Goal: Feedback & Contribution: Leave review/rating

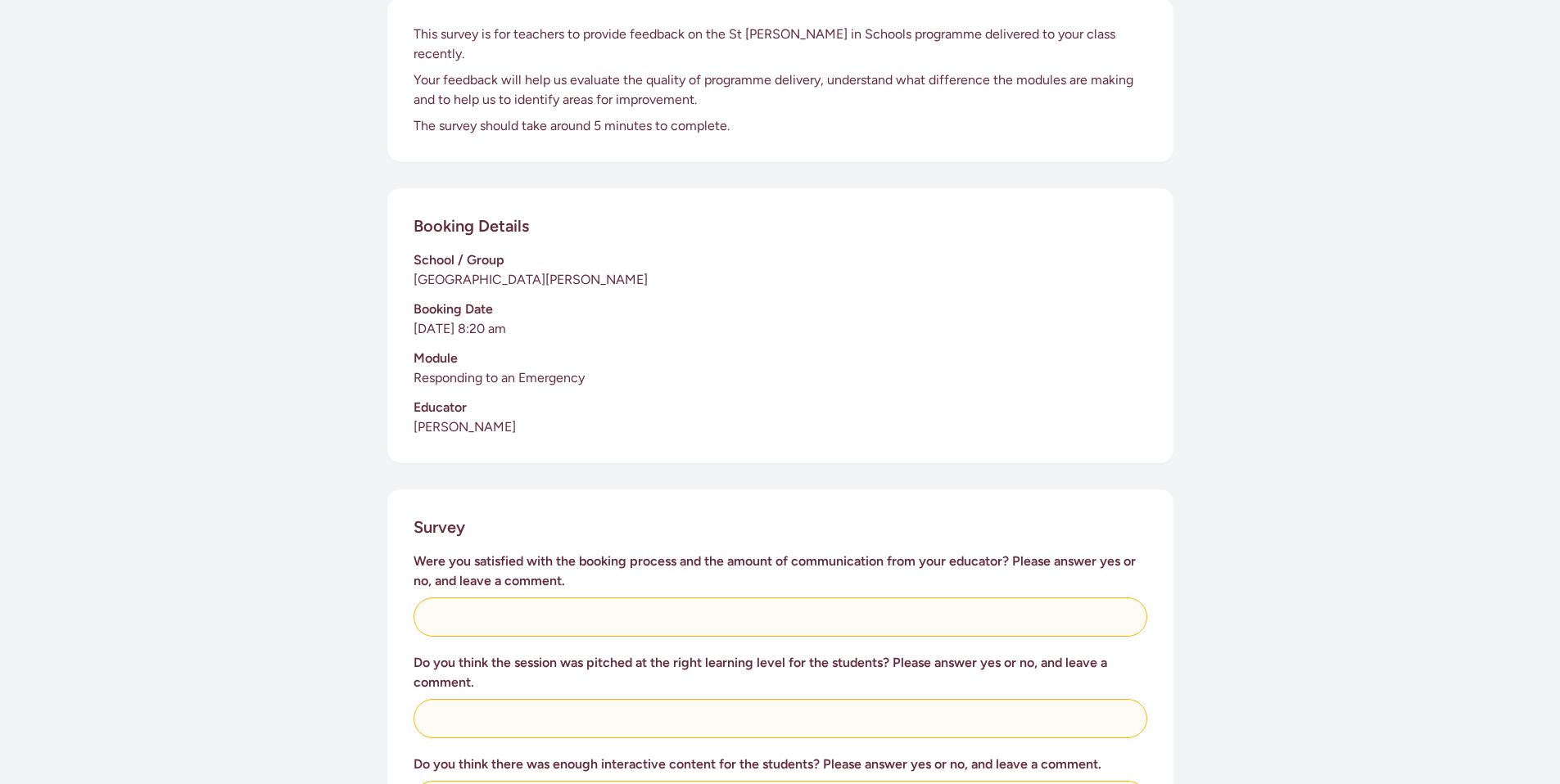
scroll to position [424, 0]
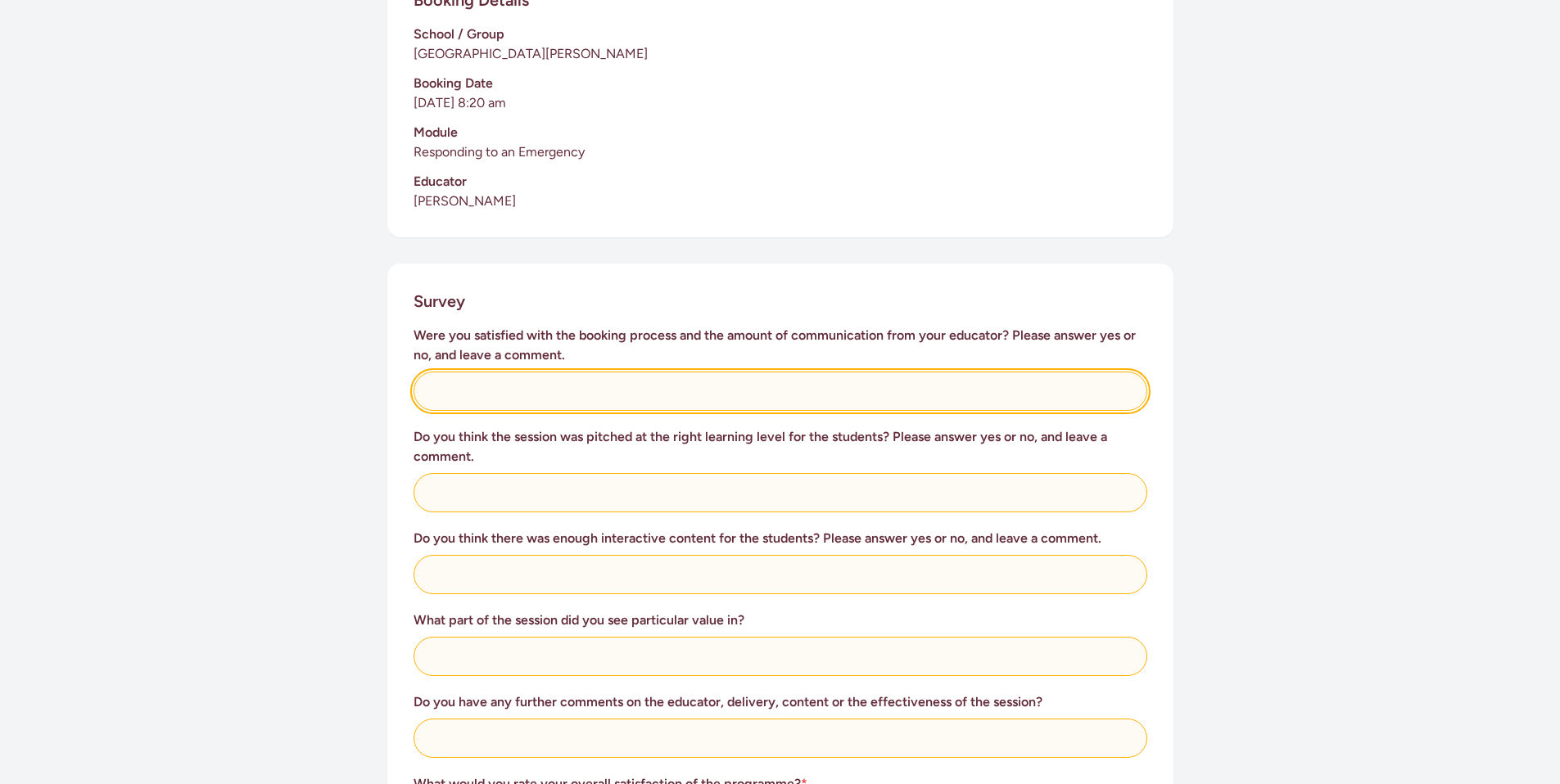
click at [661, 372] on input "text" at bounding box center [780, 392] width 733 height 39
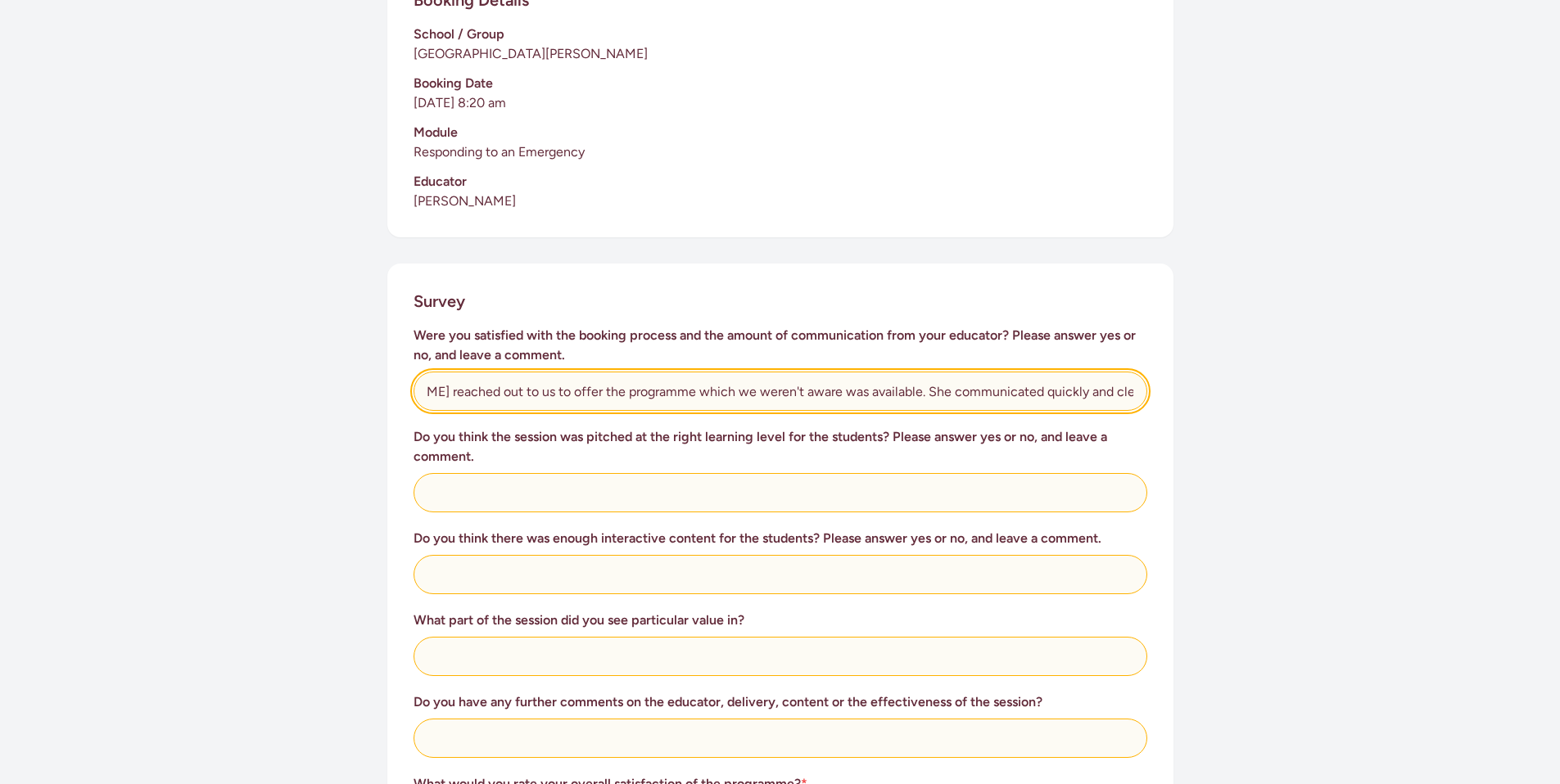
scroll to position [0, 247]
type input "Yes, booking was very easy. [PERSON_NAME] reached out to us to offer the progra…"
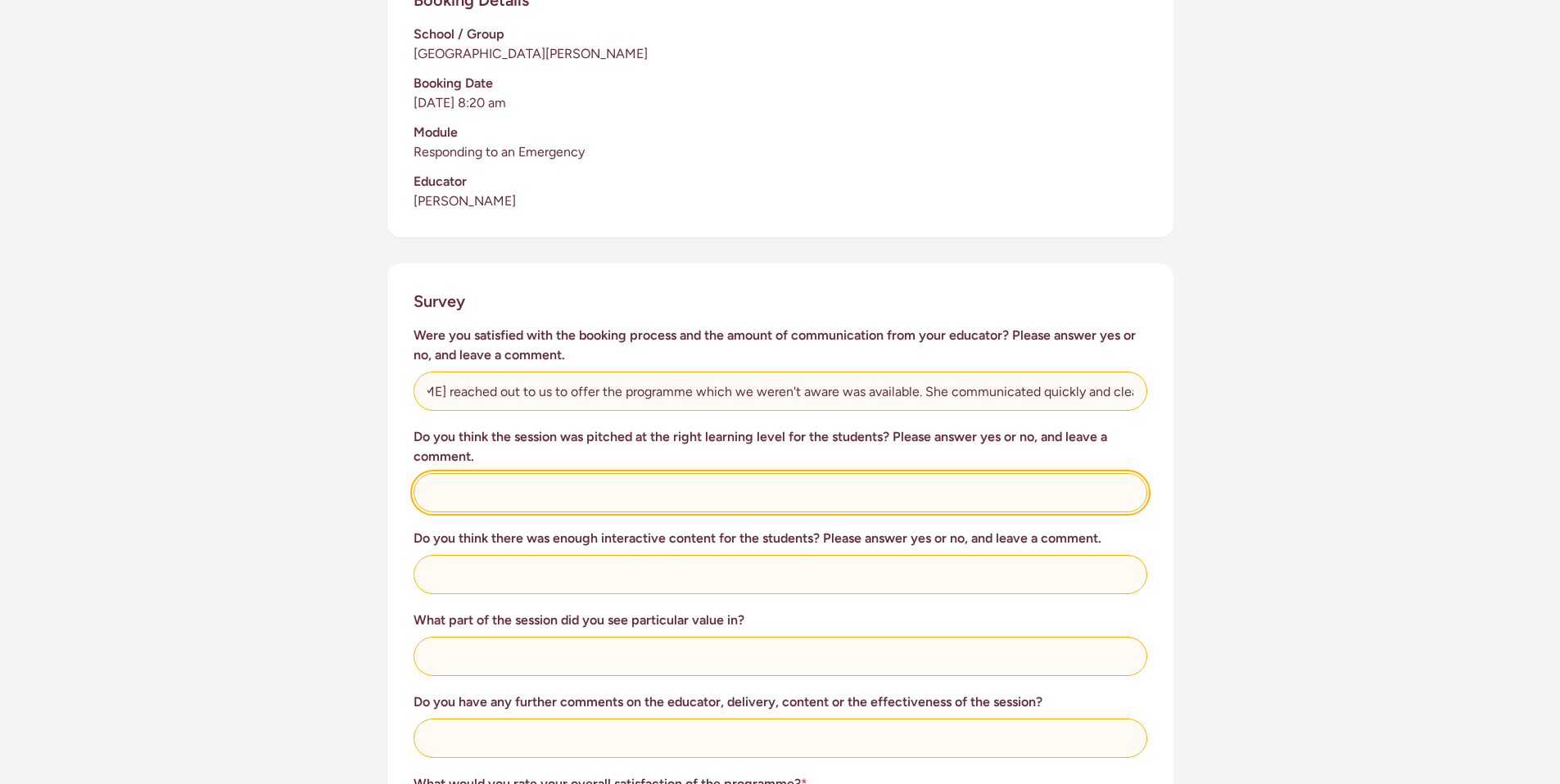
scroll to position [0, 0]
click at [538, 479] on input "text" at bounding box center [780, 492] width 733 height 39
click at [503, 473] on input "Yes. Feedbak from teachers in the sessions was that [PERSON_NAME] was highly en…" at bounding box center [780, 492] width 733 height 39
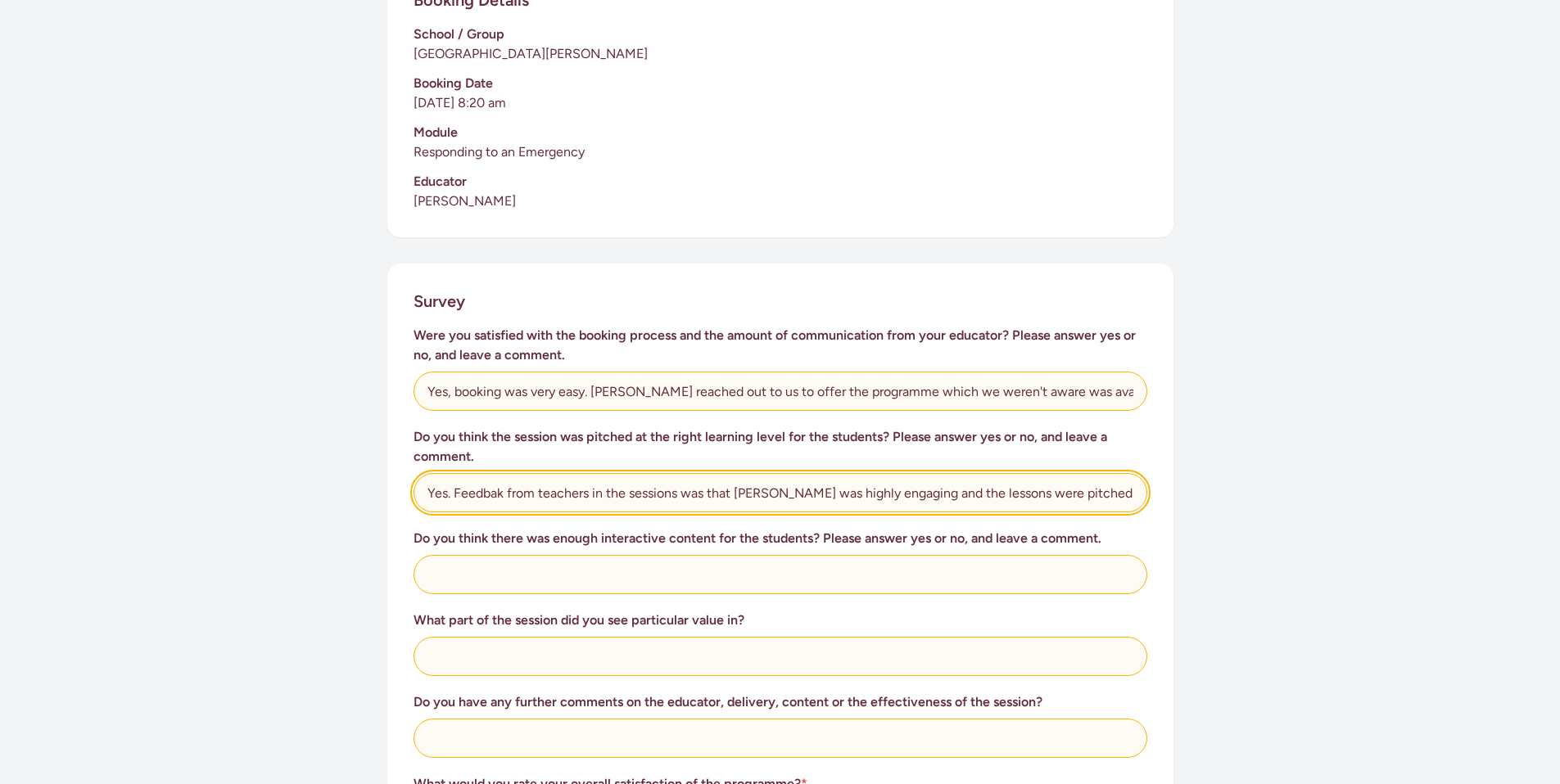
click at [493, 473] on input "Yes. Feedbak from teachers in the sessions was that [PERSON_NAME] was highly en…" at bounding box center [780, 492] width 733 height 39
type input "Yes. Feedback from teachers in the sessions was that [PERSON_NAME] was highly e…"
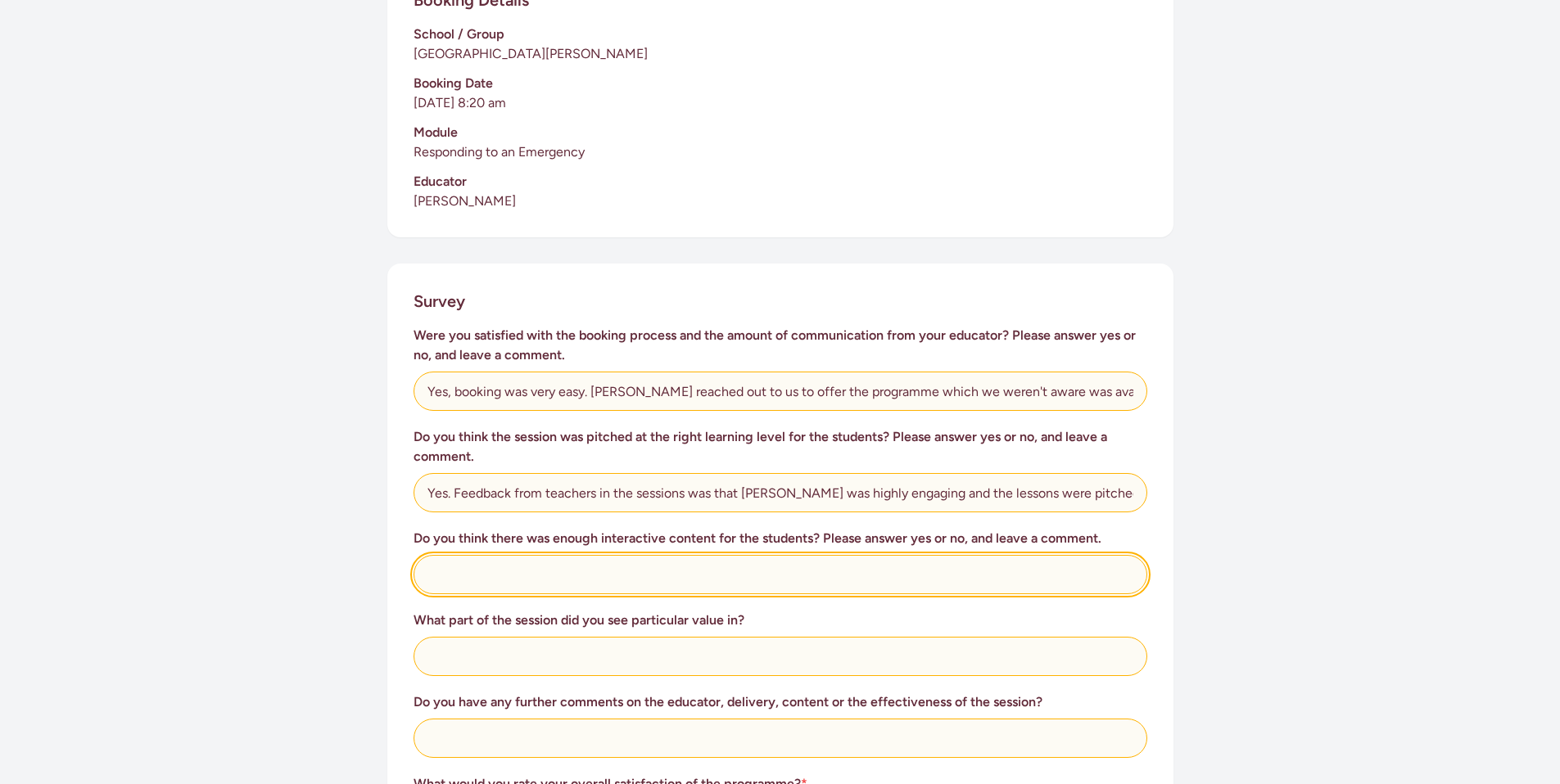
click at [543, 555] on input "text" at bounding box center [780, 575] width 733 height 39
drag, startPoint x: 780, startPoint y: 560, endPoint x: 663, endPoint y: 560, distance: 117.0
click at [663, 560] on input "Yes. [PERSON_NAME] made each session interactive even when the" at bounding box center [780, 575] width 733 height 39
click at [448, 555] on input "Yes. [PERSON_NAME] made each session interactive ad although the children were …" at bounding box center [780, 575] width 733 height 39
drag, startPoint x: 949, startPoint y: 558, endPoint x: 660, endPoint y: 548, distance: 289.2
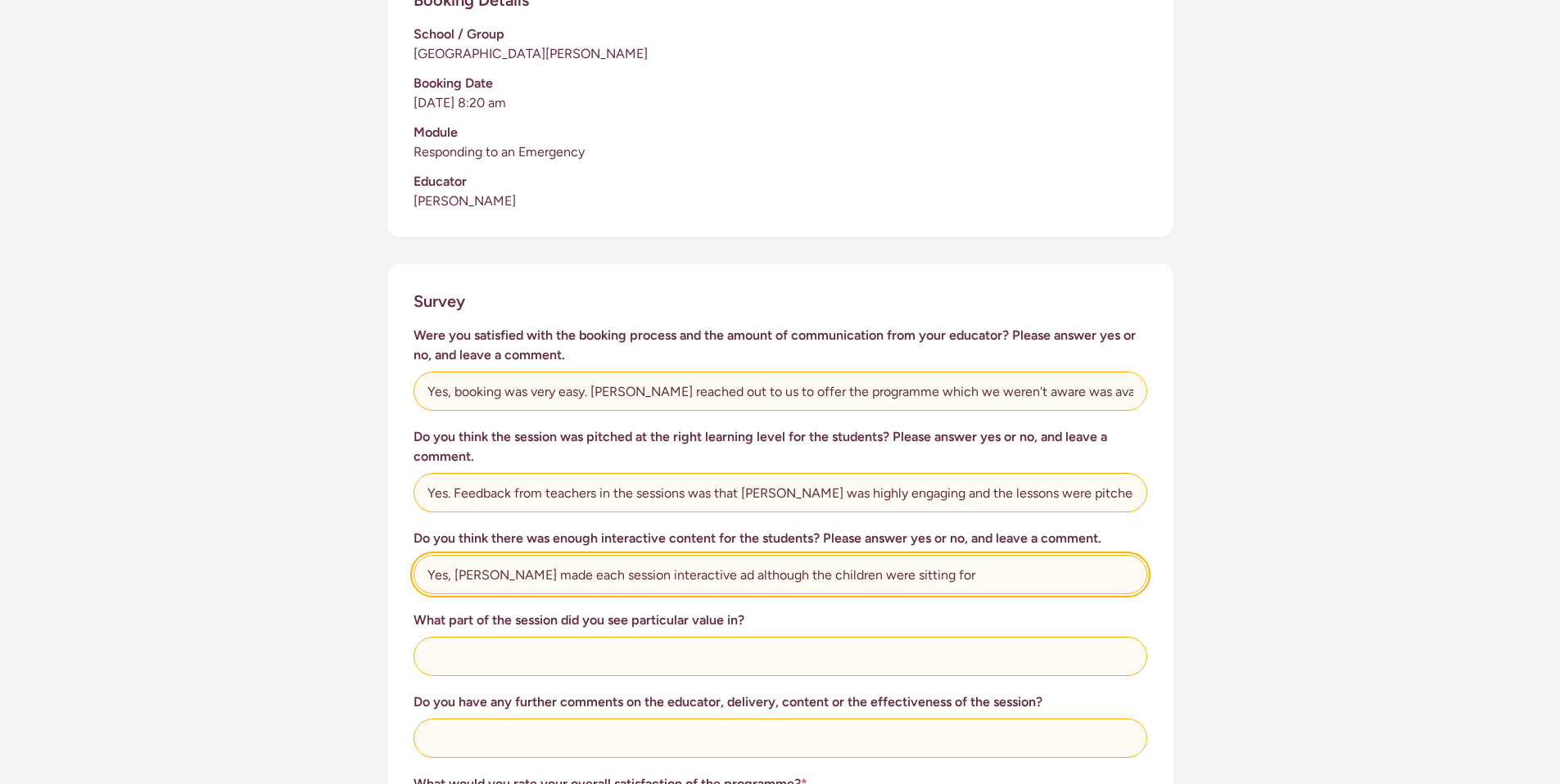
click at [658, 559] on input "Yes, [PERSON_NAME] made each session interactive ad although the children were …" at bounding box center [780, 575] width 733 height 39
click at [693, 555] on input "Yes, [PERSON_NAME] made each session interactive, keepng the kids moving and en…" at bounding box center [780, 575] width 733 height 39
type input "Yes, [PERSON_NAME] made each session interactive, keeping the kids moving and e…"
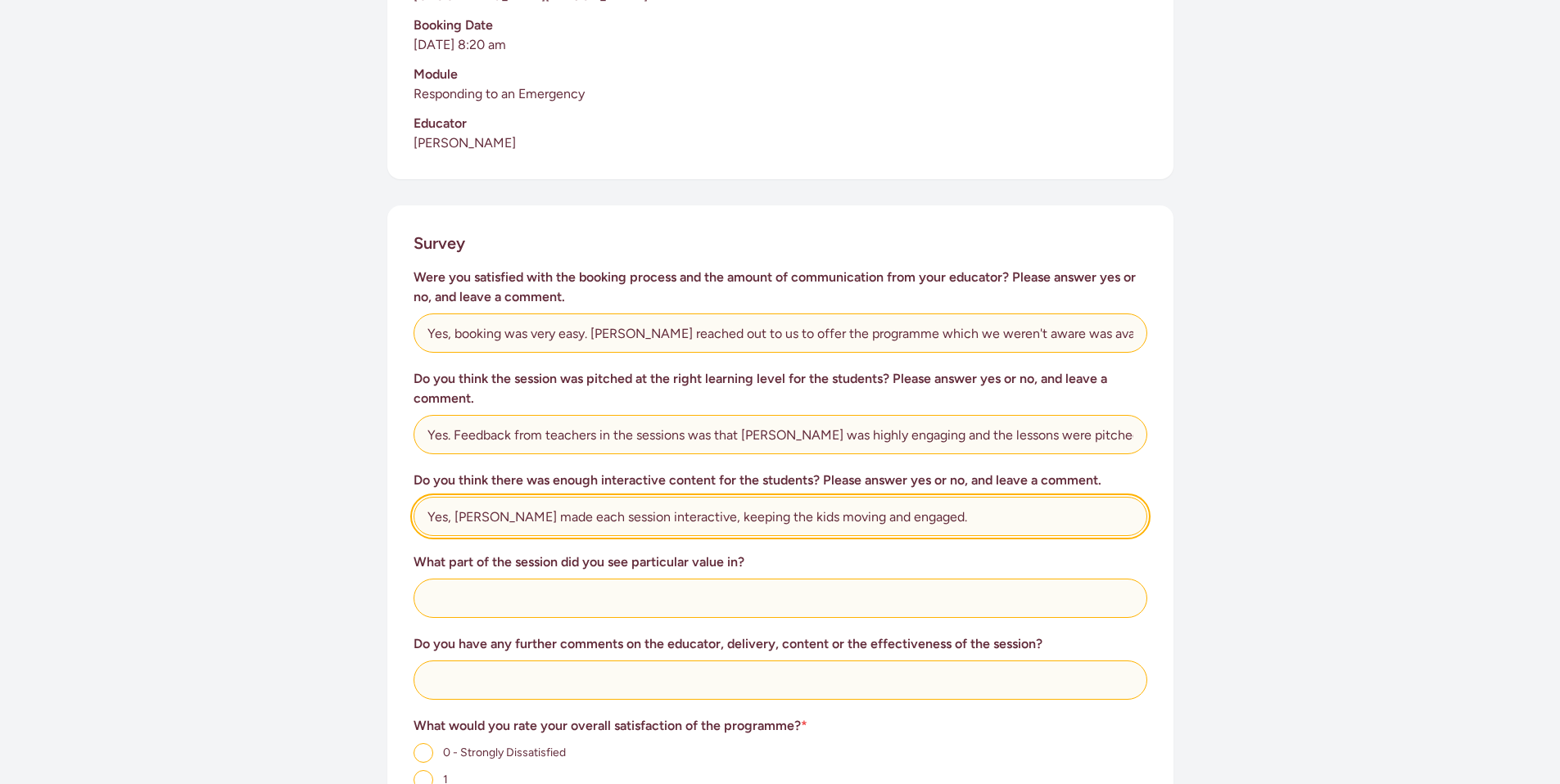
scroll to position [485, 0]
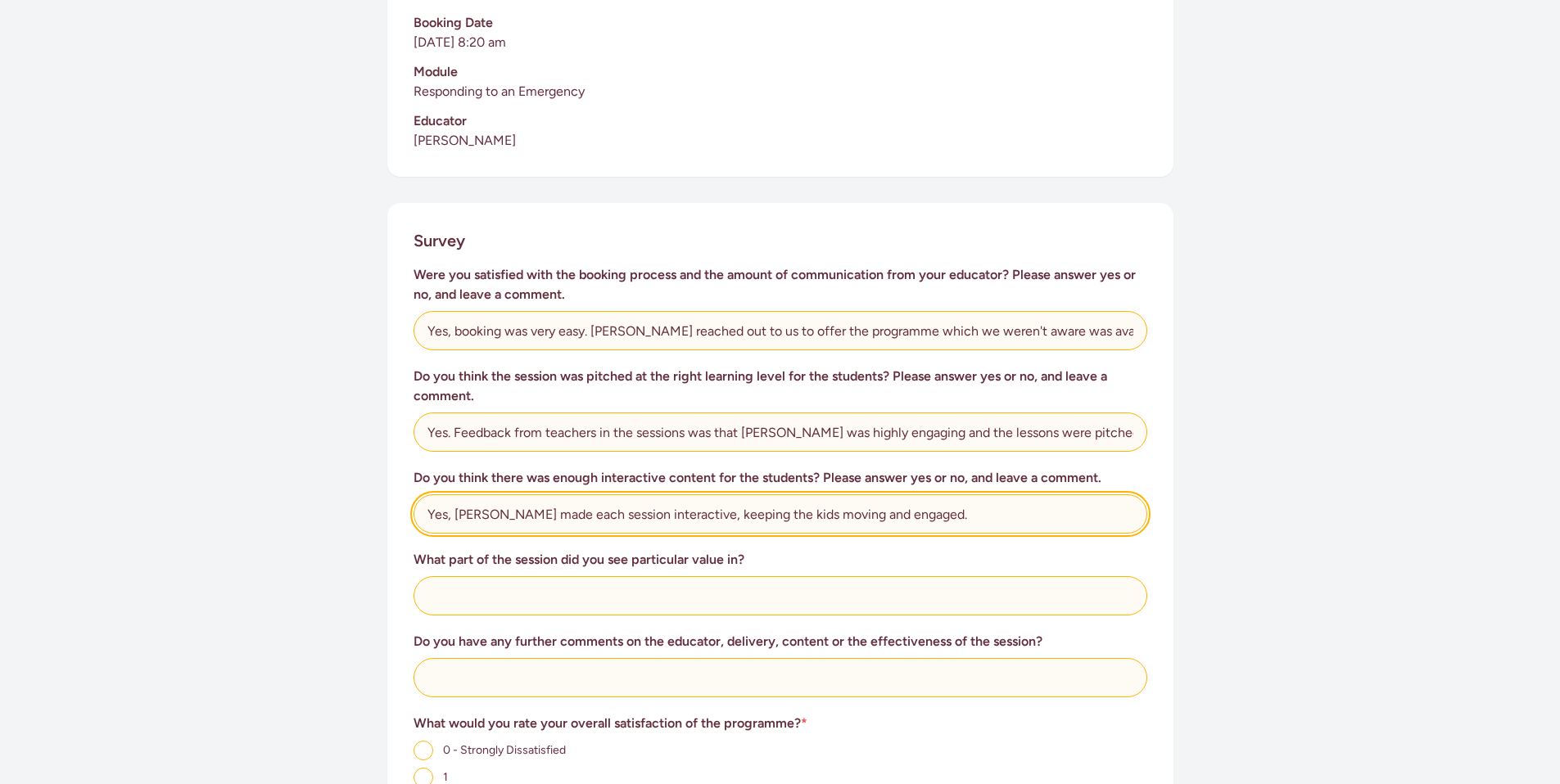
drag, startPoint x: 922, startPoint y: 493, endPoint x: 387, endPoint y: 448, distance: 536.9
click at [387, 448] on div "Survey Were you satisfied with the booking process and the amount of communicat…" at bounding box center [780, 663] width 786 height 920
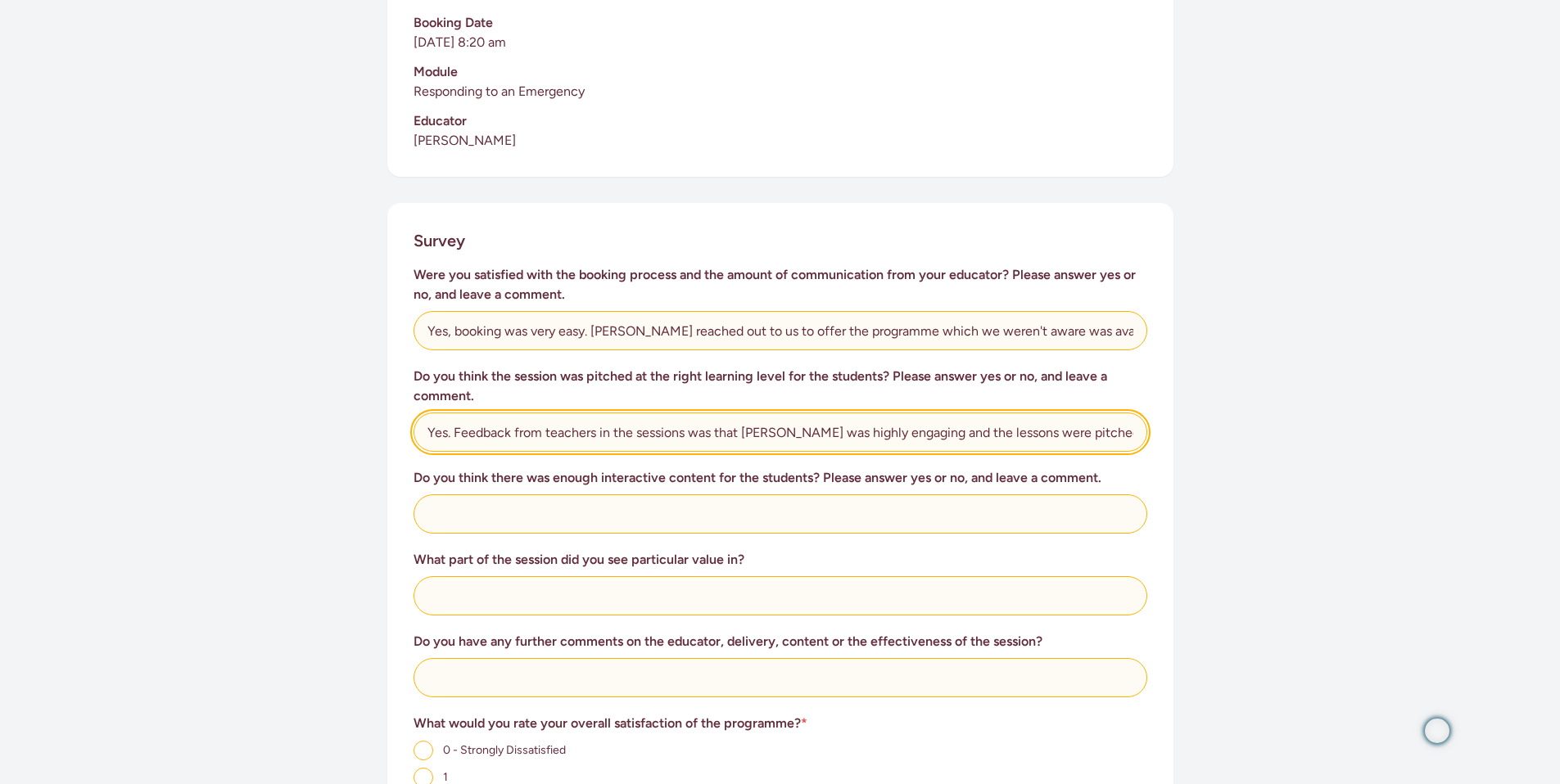
click at [1133, 413] on input "Yes. Feedback from teachers in the sessions was that [PERSON_NAME] was highly e…" at bounding box center [780, 432] width 733 height 39
click at [1131, 413] on input "Yes. Feedback from teachers in the sessions was that [PERSON_NAME] was highly e…" at bounding box center [780, 432] width 733 height 39
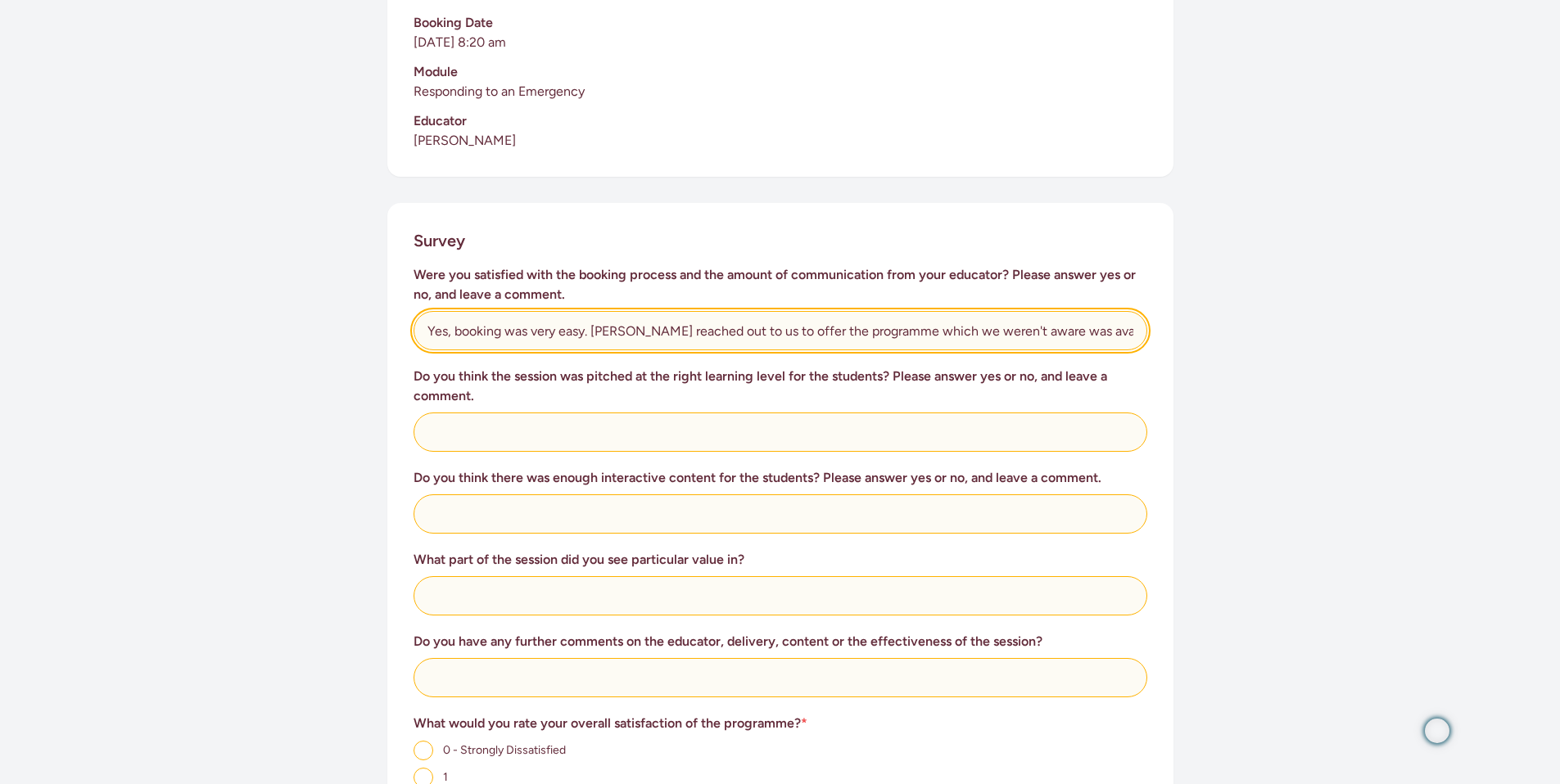
click at [1067, 311] on input "Yes, booking was very easy. [PERSON_NAME] reached out to us to offer the progra…" at bounding box center [780, 331] width 733 height 39
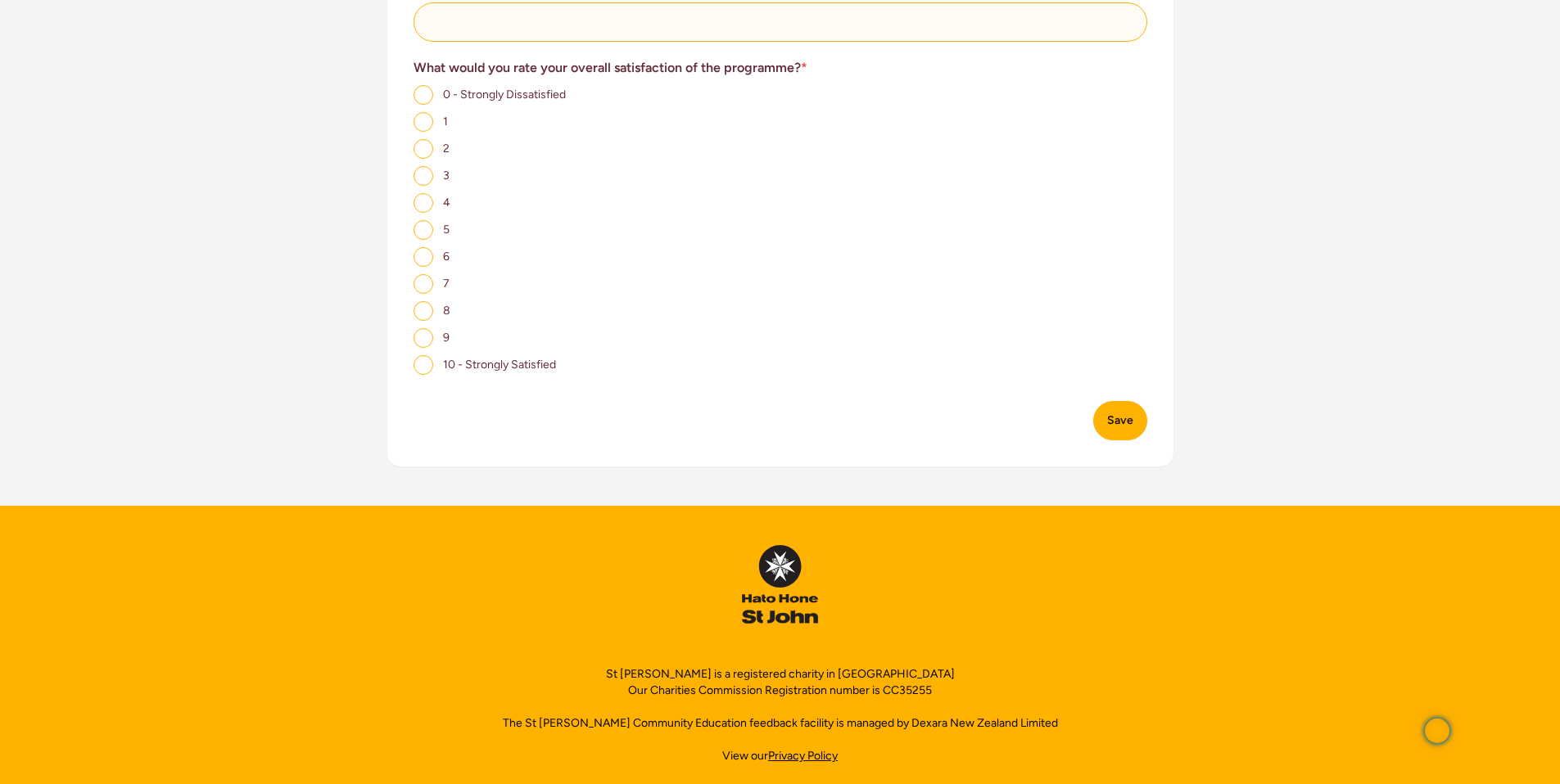
scroll to position [370, 0]
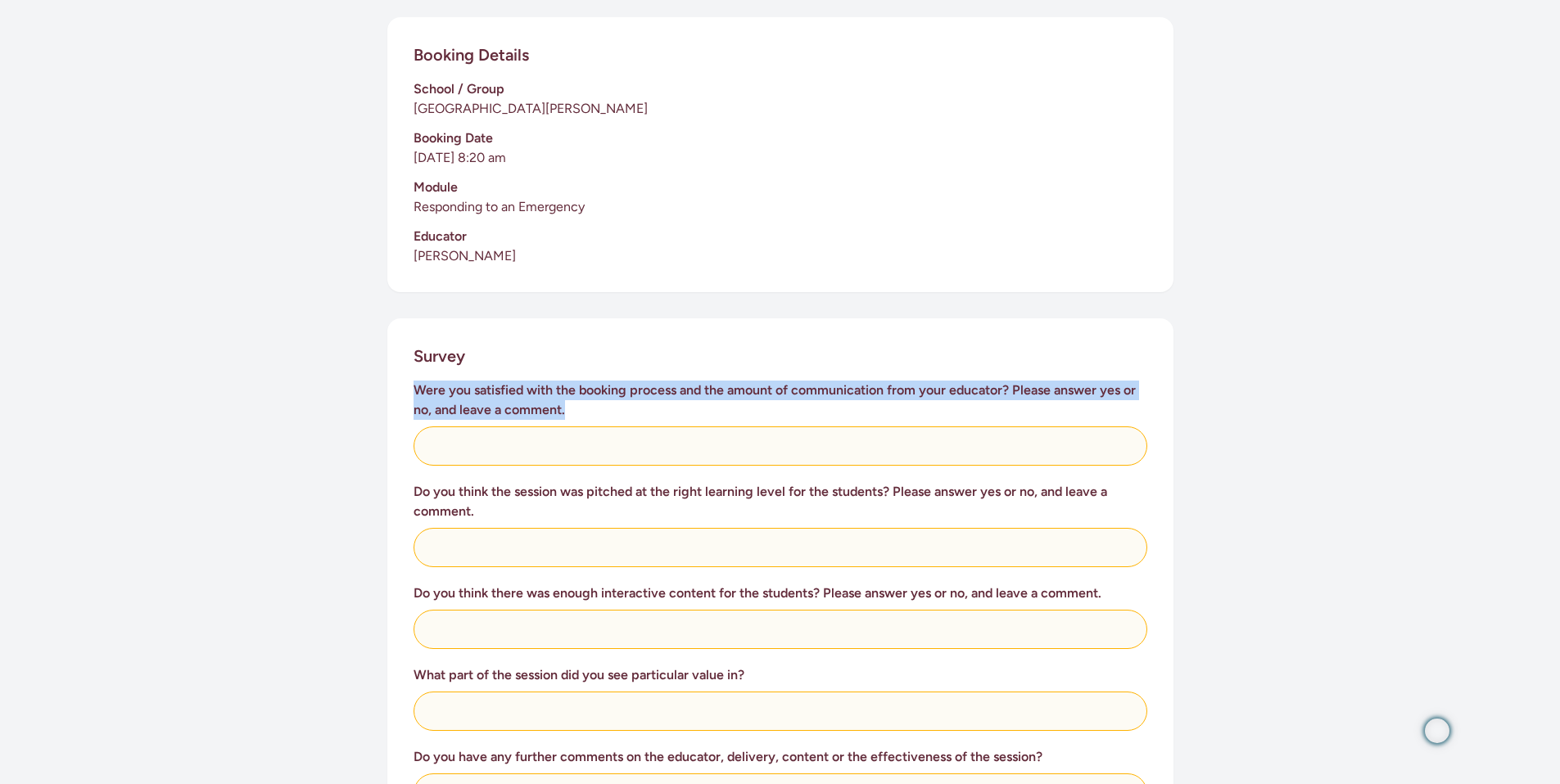
drag, startPoint x: 431, startPoint y: 374, endPoint x: 569, endPoint y: 434, distance: 150.5
click at [573, 392] on h3 "Were you satisfied with the booking process and the amount of communication fro…" at bounding box center [780, 400] width 733 height 39
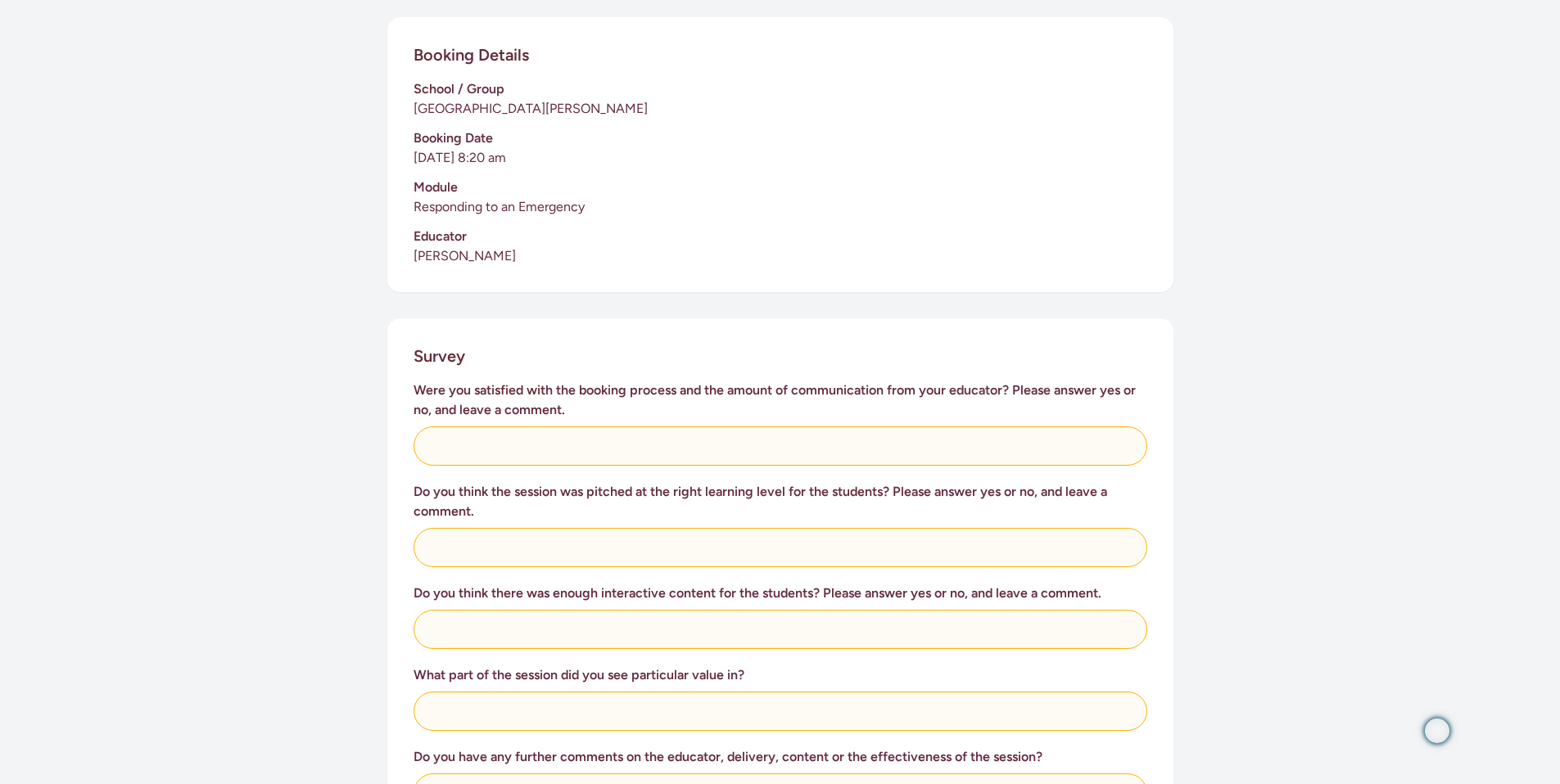
click at [540, 482] on h3 "Do you think the session was pitched at the right learning level for the studen…" at bounding box center [780, 502] width 733 height 39
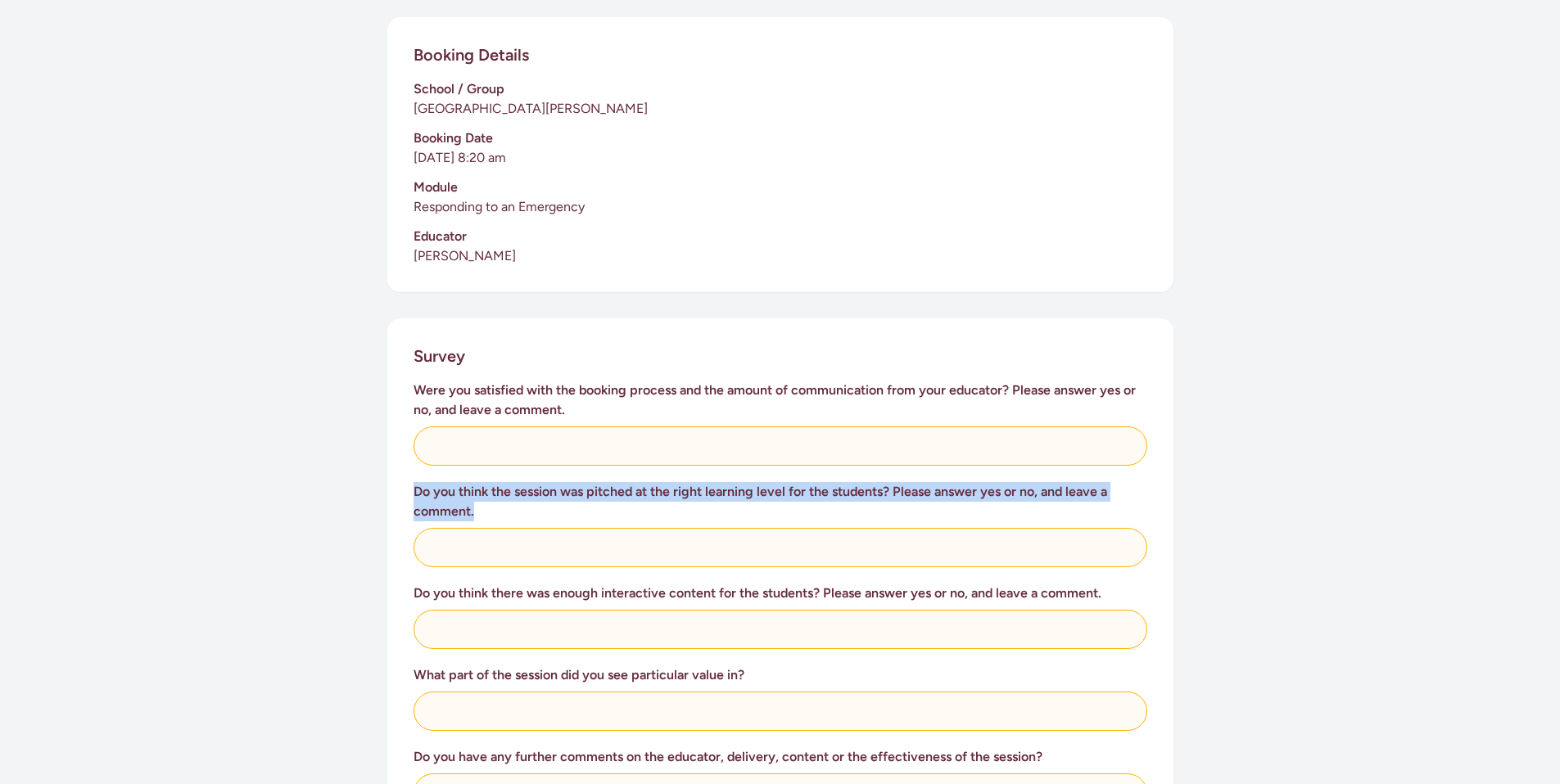
drag, startPoint x: 434, startPoint y: 467, endPoint x: 482, endPoint y: 498, distance: 57.1
click at [482, 498] on div "Survey Were you satisfied with the booking process and the amount of communicat…" at bounding box center [780, 778] width 786 height 920
copy h3 "Do you think the session was pitched at the right learning level for the studen…"
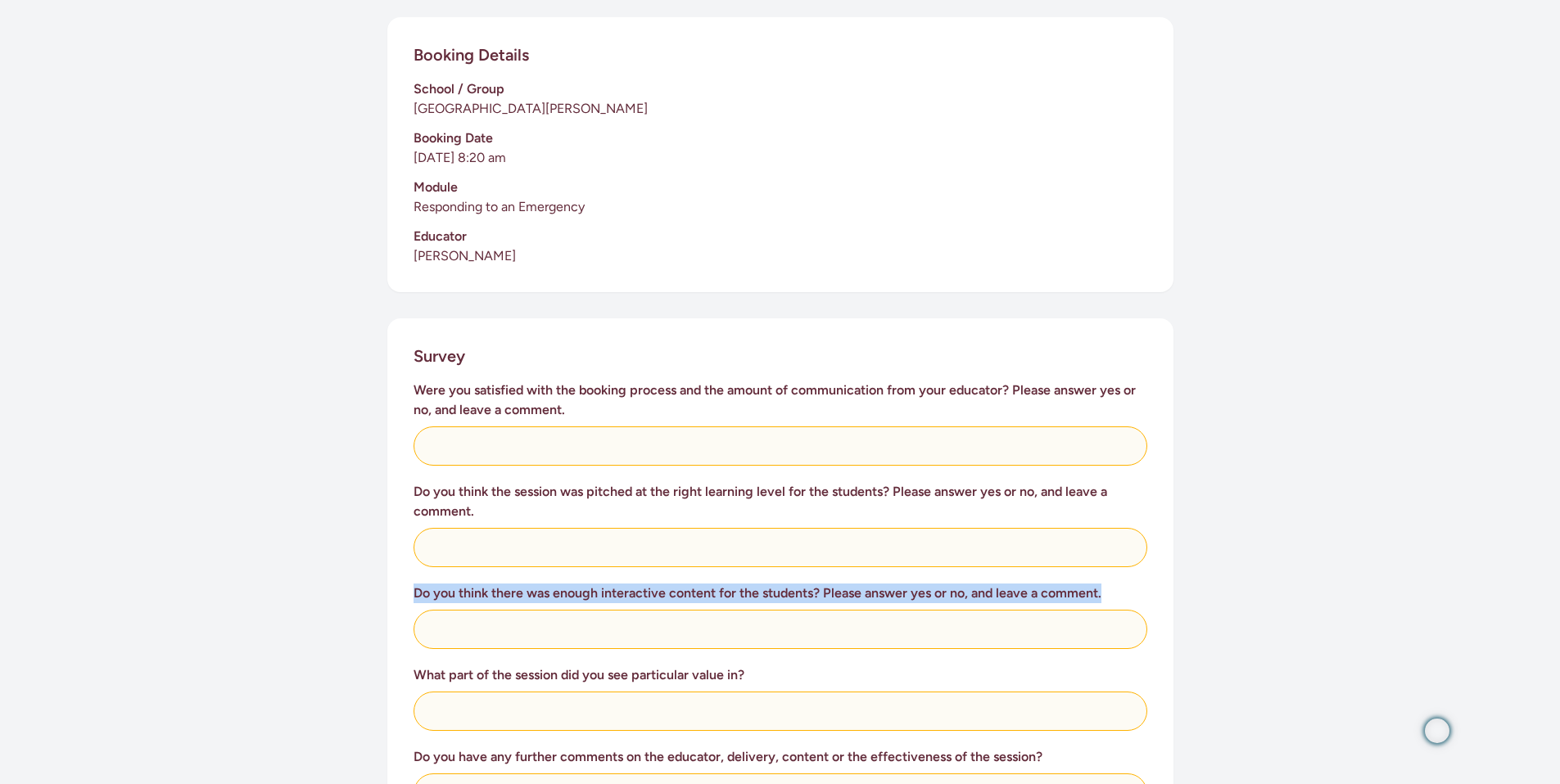
drag, startPoint x: 410, startPoint y: 571, endPoint x: 1122, endPoint y: 570, distance: 712.0
click at [1122, 570] on div "Survey Were you satisfied with the booking process and the amount of communicat…" at bounding box center [780, 778] width 786 height 920
copy h3 "Do you think there was enough interactive content for the students? Please answ…"
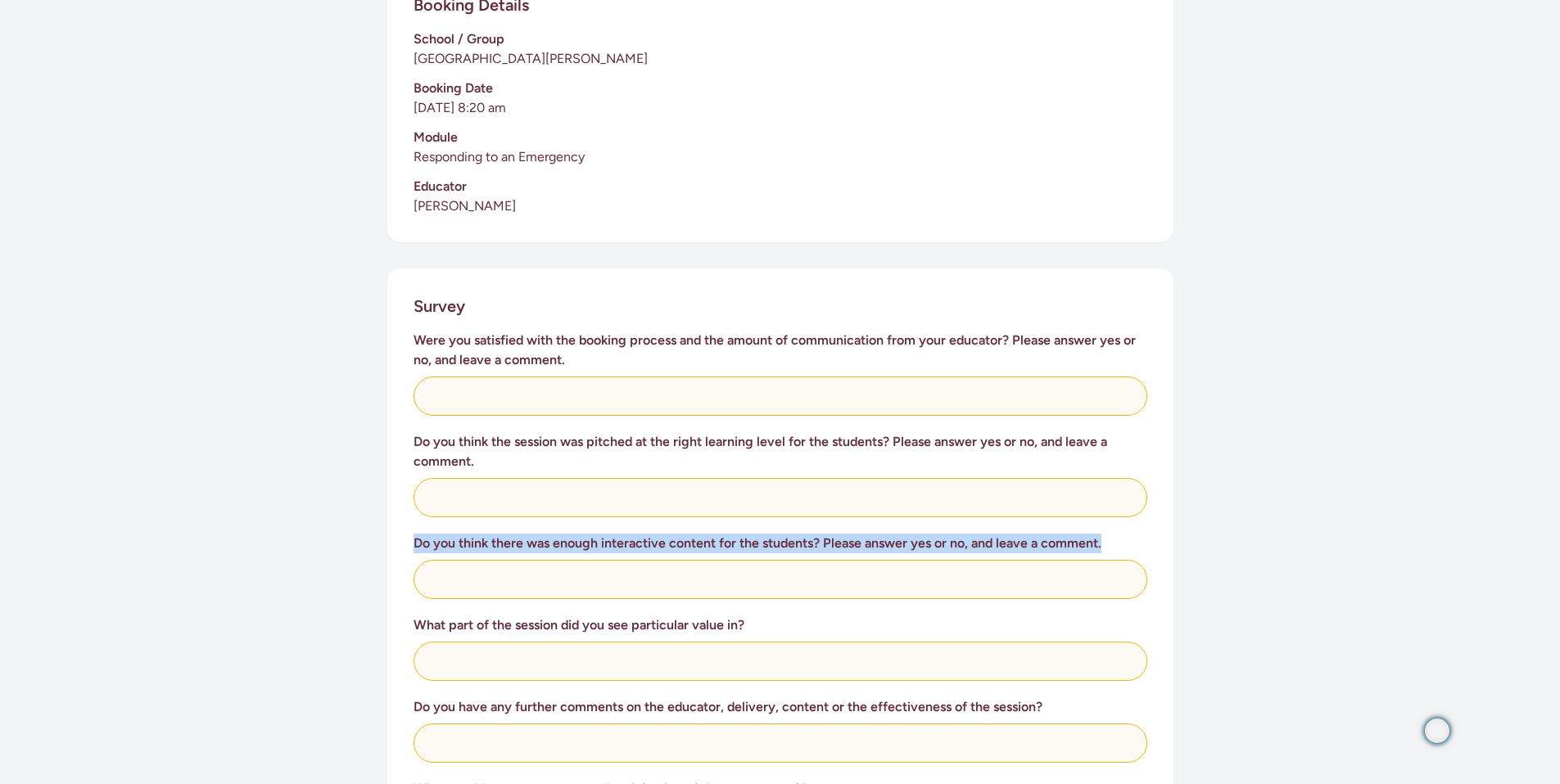
scroll to position [504, 0]
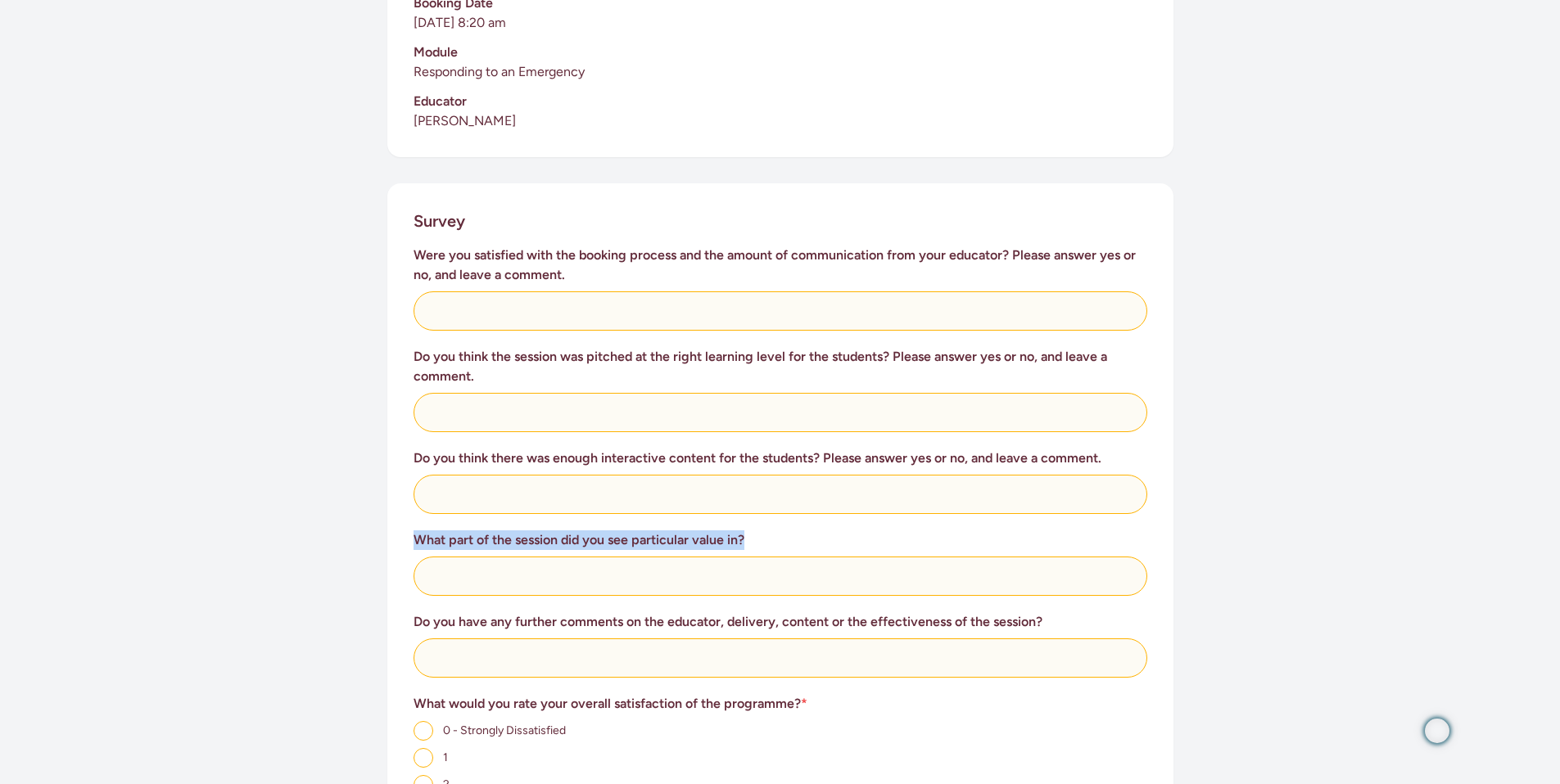
drag, startPoint x: 412, startPoint y: 517, endPoint x: 783, endPoint y: 539, distance: 371.7
click at [783, 539] on div "Survey Were you satisfied with the booking process and the amount of communicat…" at bounding box center [780, 642] width 786 height 920
copy h3 "What part of the session did you see particular value in?"
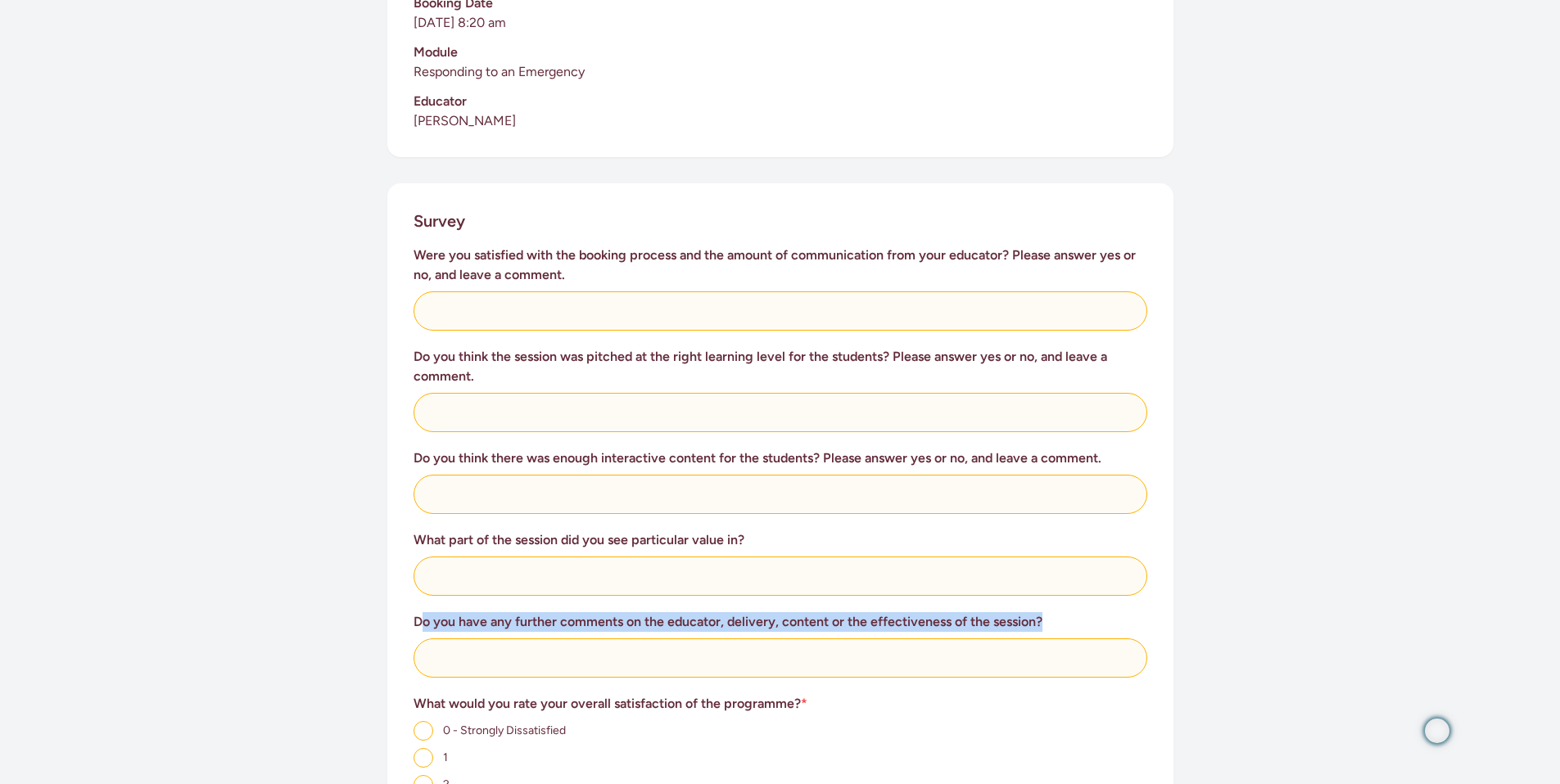
drag, startPoint x: 420, startPoint y: 606, endPoint x: 1033, endPoint y: 630, distance: 613.5
click at [1031, 630] on div "Do you have any further comments on the educator, delivery, content or the effe…" at bounding box center [780, 645] width 733 height 65
copy h3 "o you have any further comments on the educator, delivery, content or the effec…"
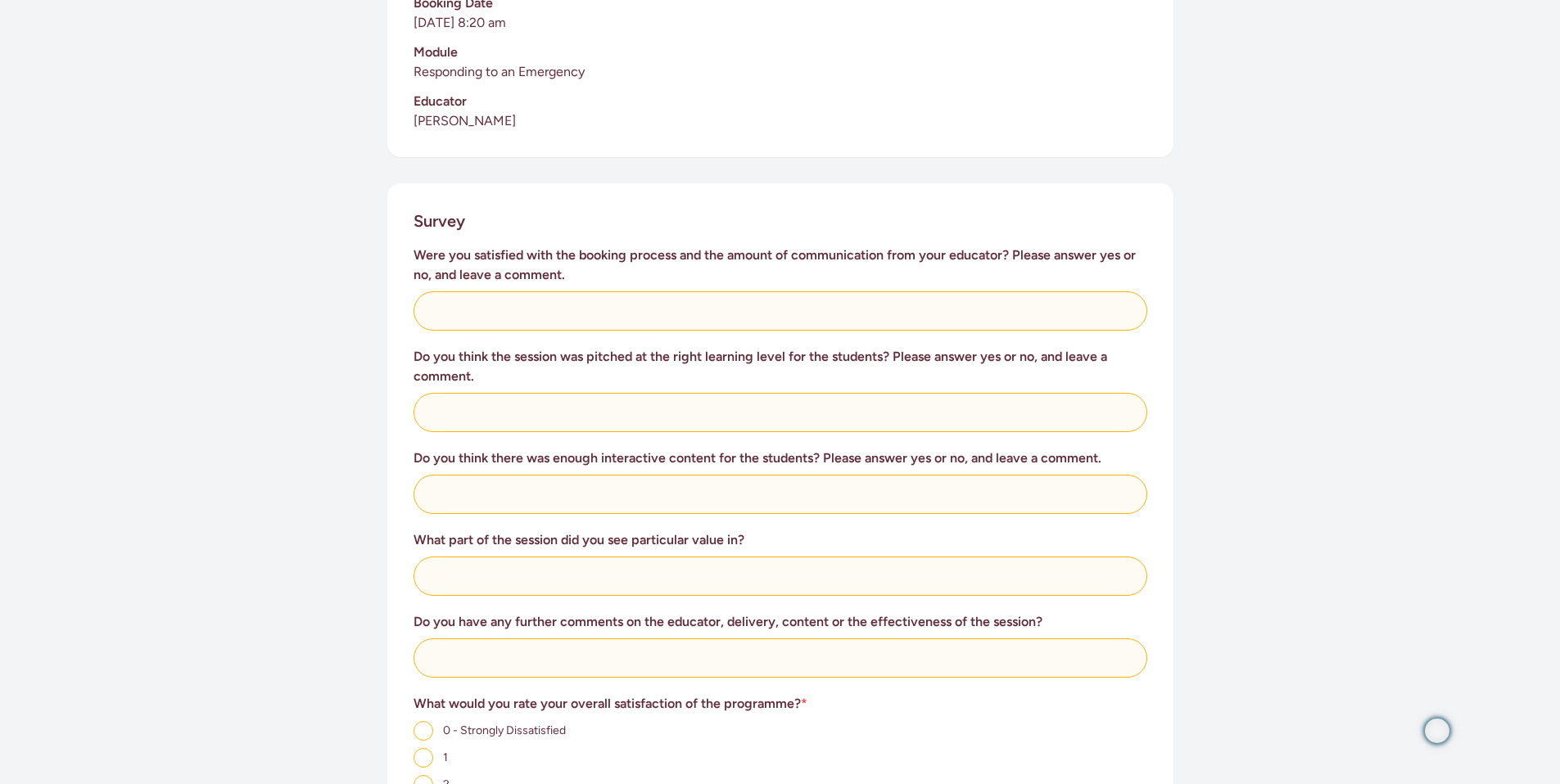
click at [412, 601] on div "Survey Were you satisfied with the booking process and the amount of communicat…" at bounding box center [780, 642] width 786 height 920
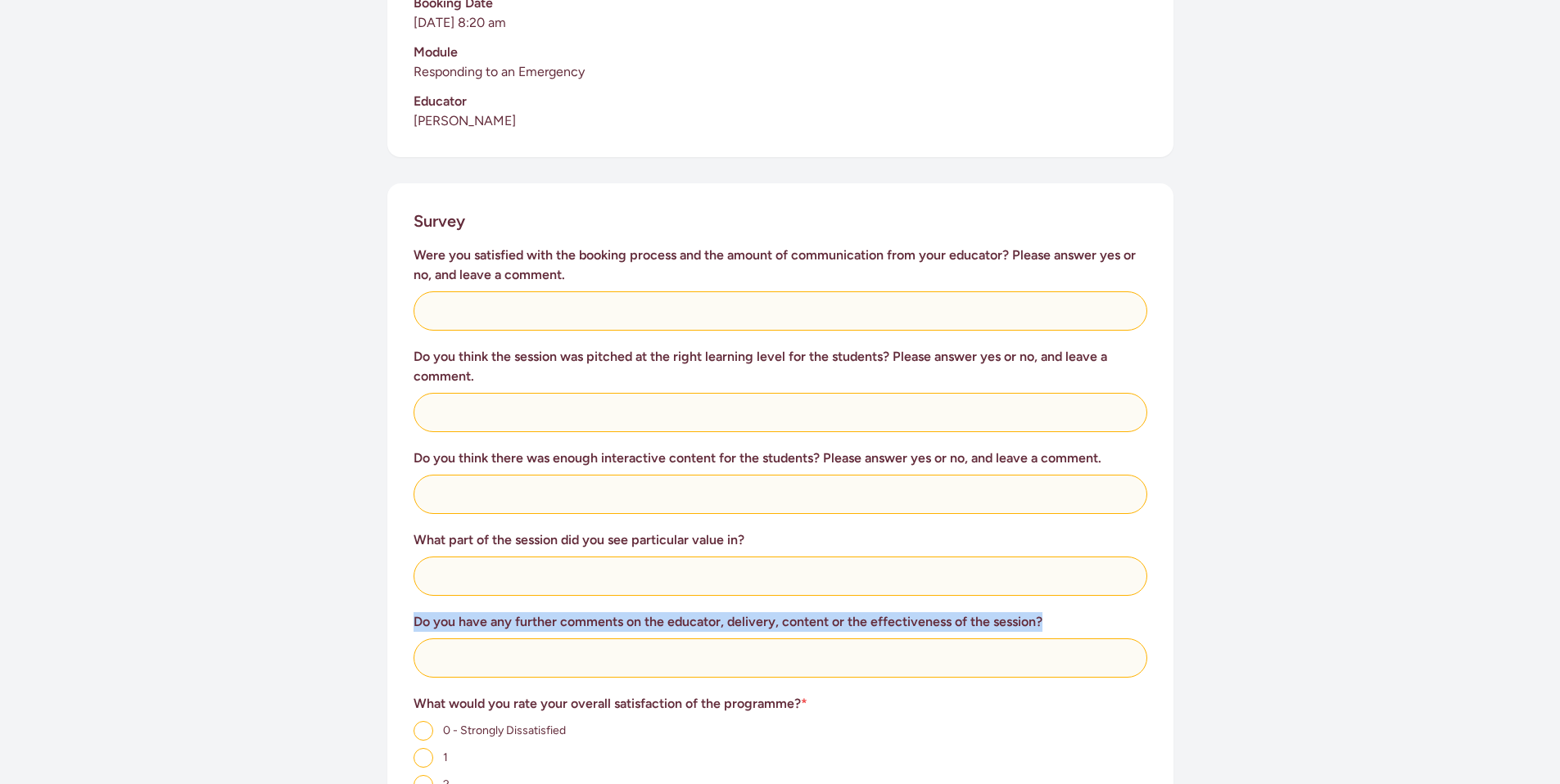
drag, startPoint x: 415, startPoint y: 601, endPoint x: 1034, endPoint y: 658, distance: 621.6
click at [1032, 659] on div "Were you satisfied with the booking process and the amount of communication fro…" at bounding box center [780, 628] width 733 height 765
